Goal: Task Accomplishment & Management: Use online tool/utility

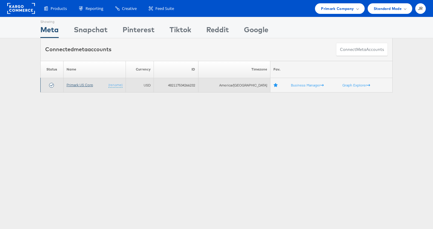
click at [80, 85] on link "Primark US Corp" at bounding box center [80, 85] width 26 height 5
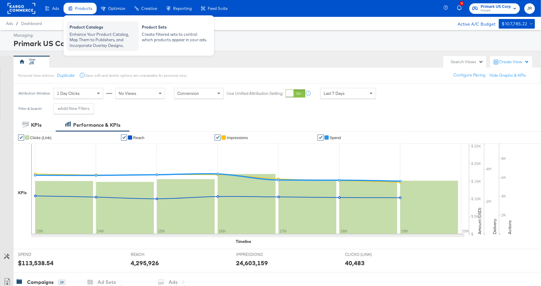
click at [91, 34] on div "Enhance Your Product Catalog, Map Them to Publishers, and Incorporate Overlay D…" at bounding box center [103, 40] width 66 height 17
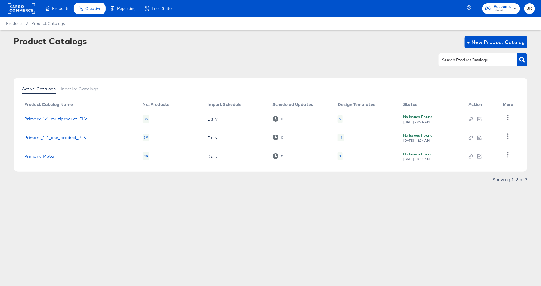
click at [42, 154] on link "Primark_Meta" at bounding box center [39, 156] width 30 height 5
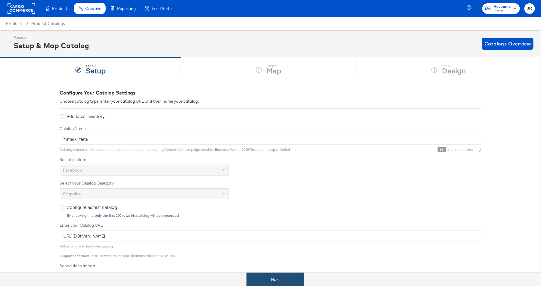
click at [279, 275] on button "Next" at bounding box center [276, 280] width 58 height 14
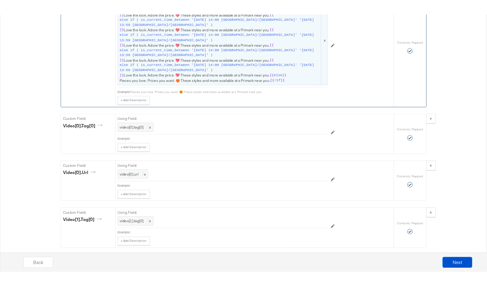
scroll to position [846, 0]
